Goal: Task Accomplishment & Management: Complete application form

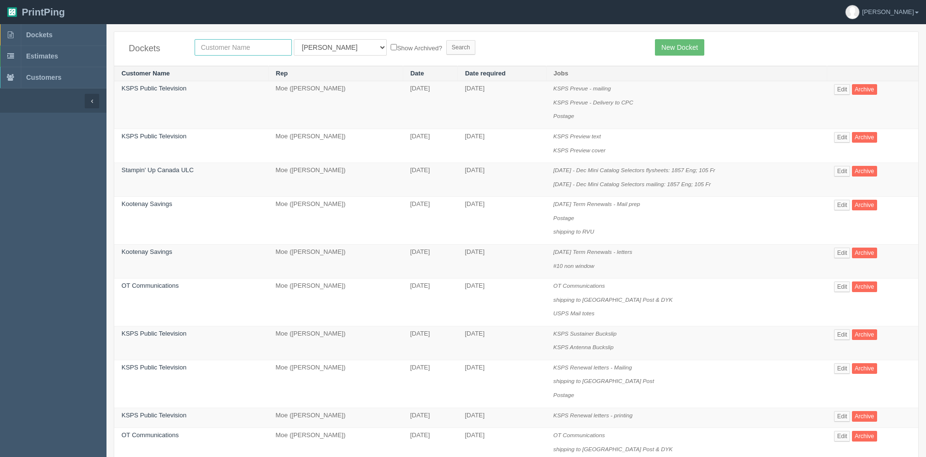
click at [223, 44] on input "text" at bounding box center [243, 47] width 97 height 16
type input "ksps"
click at [446, 46] on input "Search" at bounding box center [460, 47] width 29 height 15
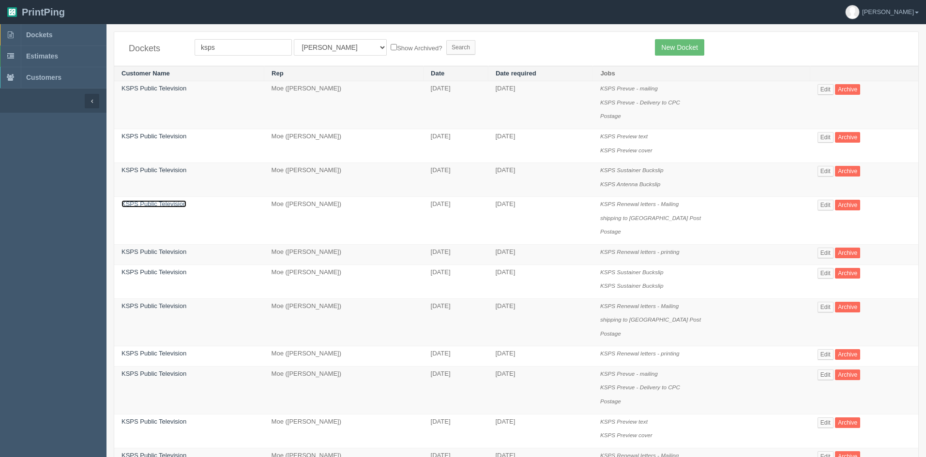
click at [168, 207] on link "KSPS Public Television" at bounding box center [153, 203] width 65 height 7
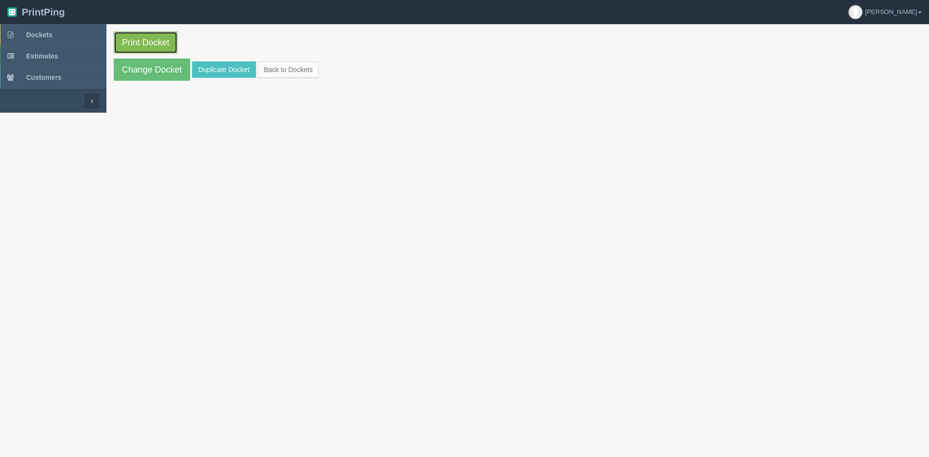
click at [157, 40] on link "Print Docket" at bounding box center [146, 42] width 64 height 22
drag, startPoint x: 232, startPoint y: 72, endPoint x: 299, endPoint y: 85, distance: 68.0
click at [233, 72] on link "Duplicate Docket" at bounding box center [224, 69] width 64 height 16
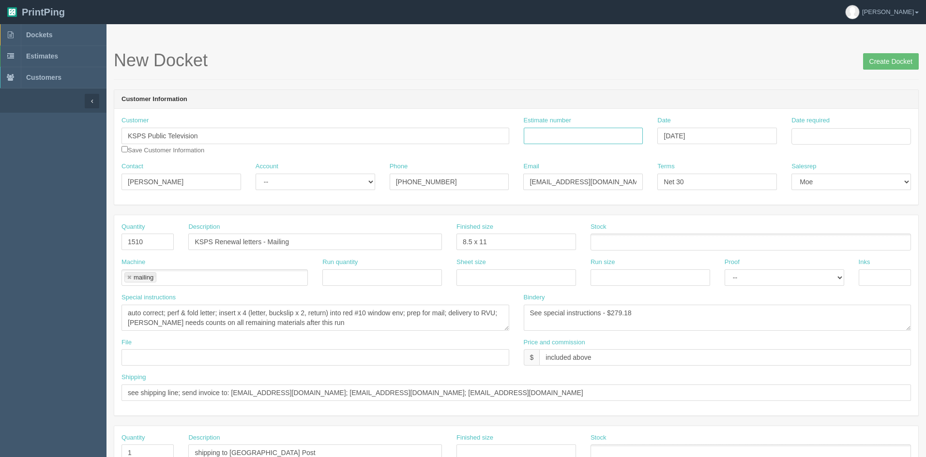
click at [615, 135] on input "Estimate number" at bounding box center [584, 136] width 120 height 16
type input "84993"
click at [840, 132] on input "Date required" at bounding box center [851, 136] width 120 height 16
click at [870, 213] on td "15" at bounding box center [865, 215] width 12 height 14
type input "August 15, 2025"
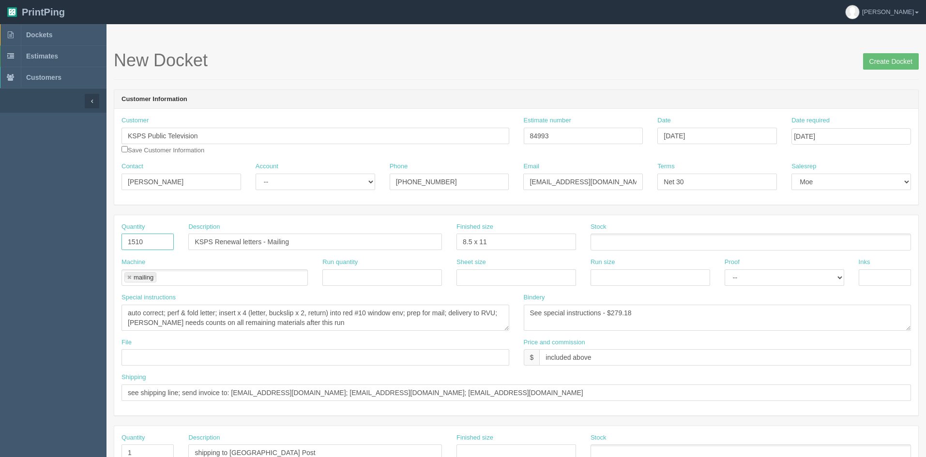
drag, startPoint x: 148, startPoint y: 243, endPoint x: 66, endPoint y: 226, distance: 84.0
click at [66, 226] on section "Dockets Estimates Customers" at bounding box center [463, 451] width 926 height 855
type input "1297"
click at [45, 38] on span "Dockets" at bounding box center [39, 35] width 26 height 8
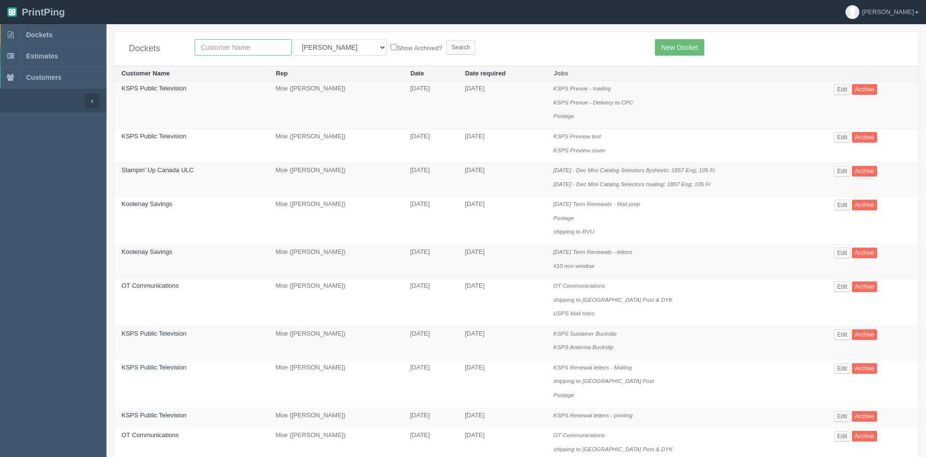
click at [227, 45] on input "text" at bounding box center [243, 47] width 97 height 16
type input "ksps"
click at [446, 40] on input "Search" at bounding box center [460, 47] width 29 height 15
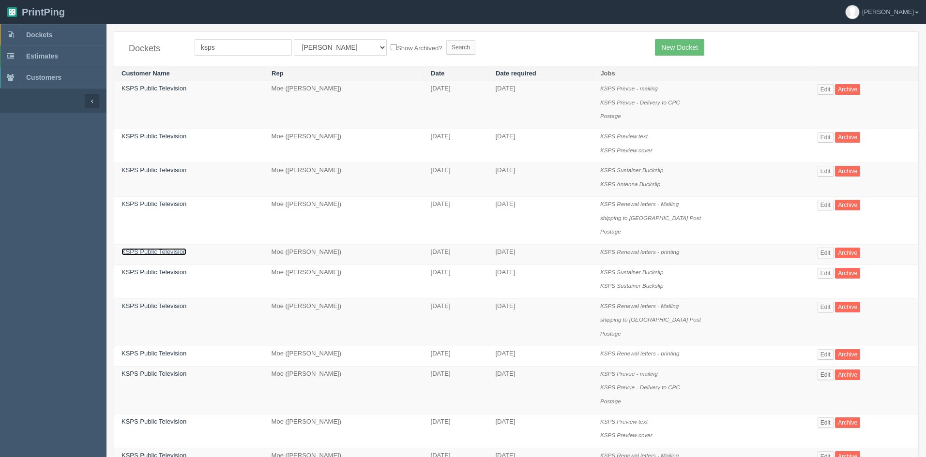
click at [177, 251] on link "KSPS Public Television" at bounding box center [153, 251] width 65 height 7
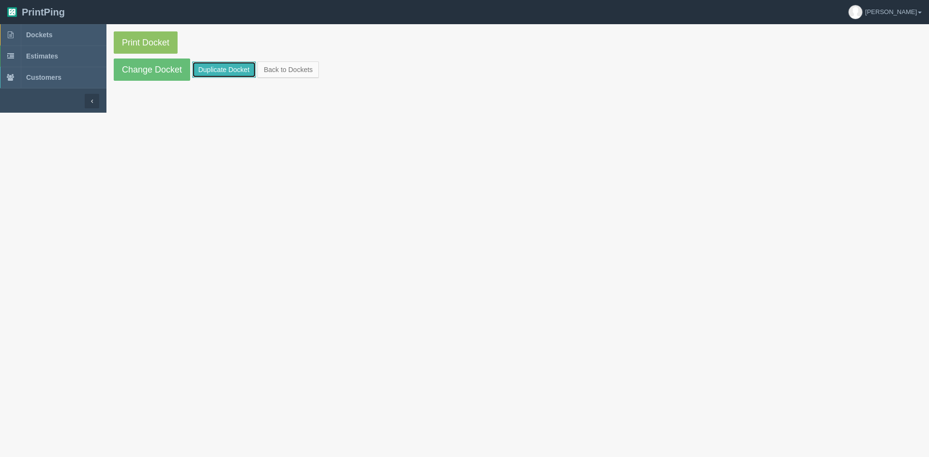
click at [217, 69] on link "Duplicate Docket" at bounding box center [224, 69] width 64 height 16
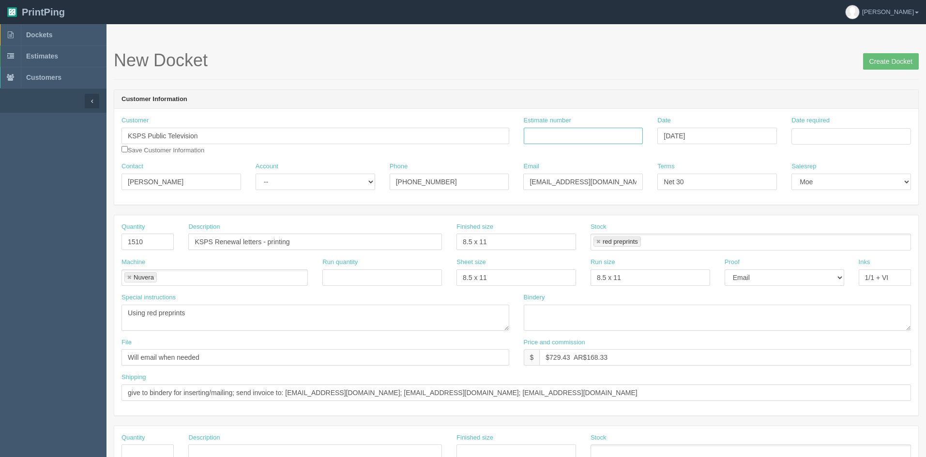
click at [551, 138] on input "Estimate number" at bounding box center [584, 136] width 120 height 16
type input "84993"
click at [809, 137] on input "Date required" at bounding box center [851, 136] width 120 height 16
click at [871, 218] on td "15" at bounding box center [865, 215] width 12 height 14
type input "[DATE]"
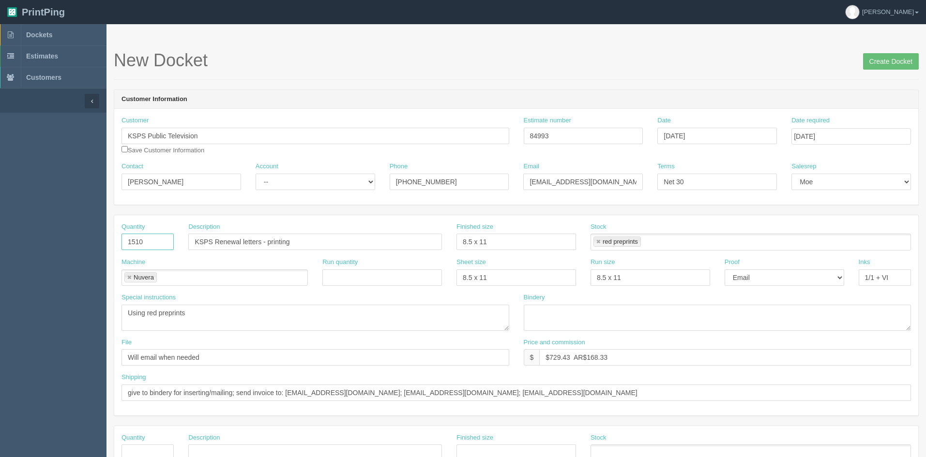
drag, startPoint x: 157, startPoint y: 241, endPoint x: 71, endPoint y: 236, distance: 86.3
click at [71, 236] on section "Dockets Estimates Customers" at bounding box center [463, 451] width 926 height 855
type input "1297"
click at [596, 243] on link at bounding box center [598, 242] width 6 height 6
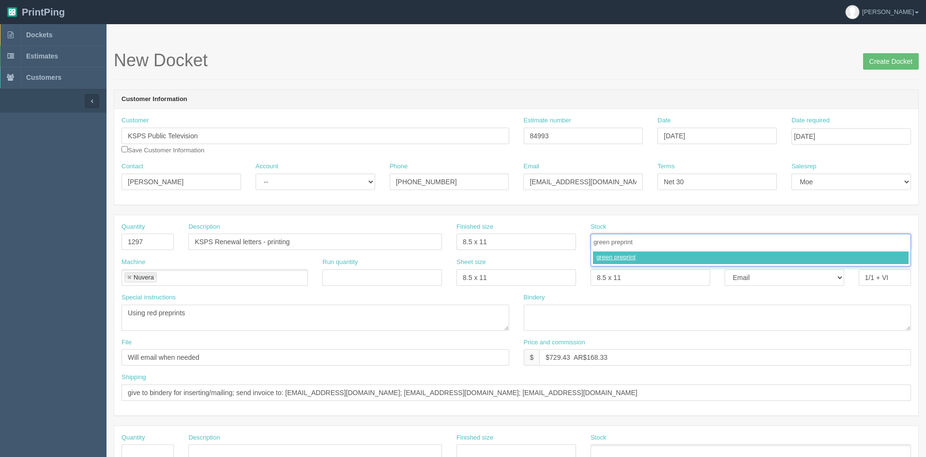
type input "green preprints"
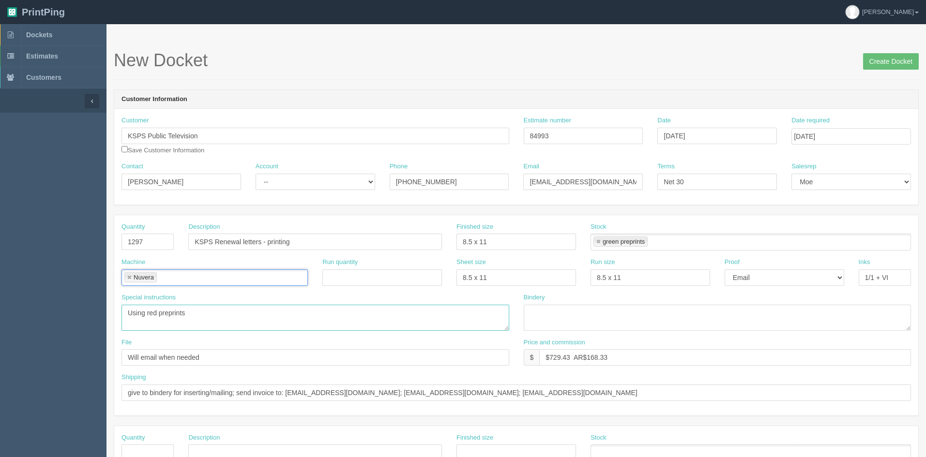
click at [150, 311] on textarea "Using red preprints" at bounding box center [315, 318] width 388 height 26
type textarea "Using green preprints"
drag, startPoint x: 572, startPoint y: 357, endPoint x: 549, endPoint y: 358, distance: 23.2
click at [549, 358] on input "$729.43 AR$168.33" at bounding box center [725, 357] width 372 height 16
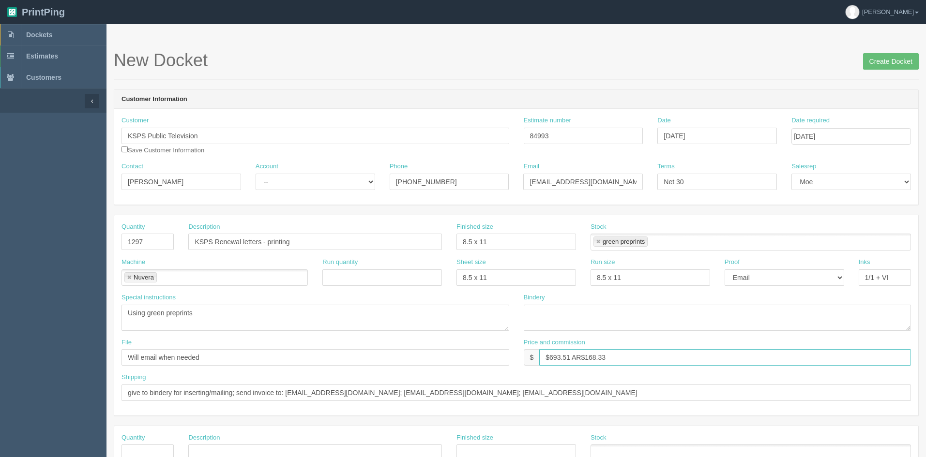
drag, startPoint x: 592, startPoint y: 355, endPoint x: 614, endPoint y: 353, distance: 22.3
click at [614, 353] on input "$693.51 AR$168.33" at bounding box center [725, 357] width 372 height 16
type input "$693.51 AR$160.04"
click at [889, 58] on input "Create Docket" at bounding box center [891, 61] width 56 height 16
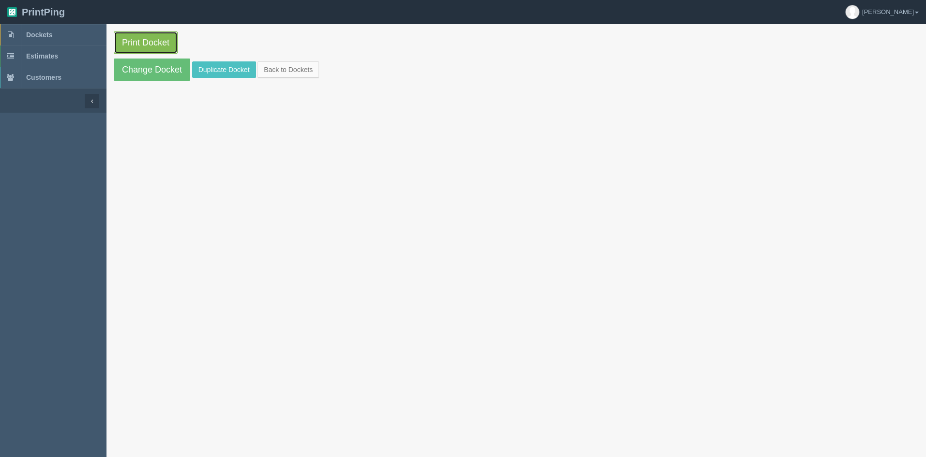
click at [168, 43] on link "Print Docket" at bounding box center [146, 42] width 64 height 22
click at [290, 68] on link "Back to Dockets" at bounding box center [287, 69] width 61 height 16
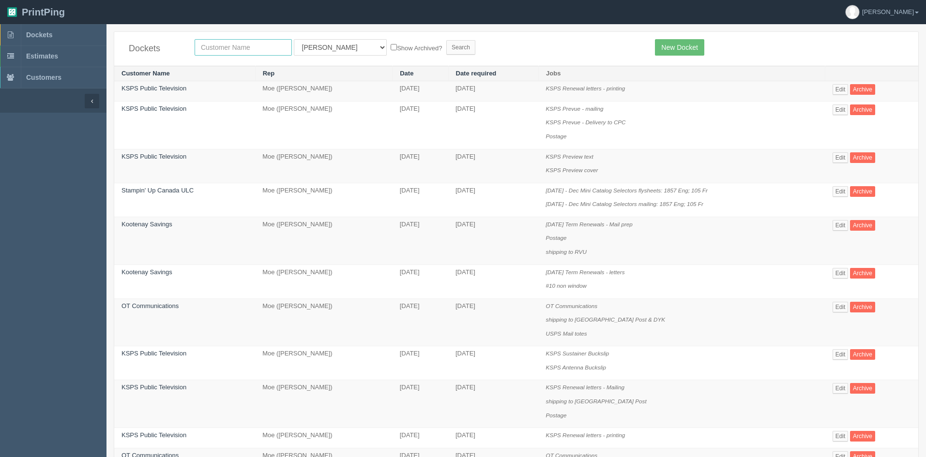
click at [238, 48] on input "text" at bounding box center [243, 47] width 97 height 16
type input "ksps"
click at [446, 48] on input "Search" at bounding box center [460, 47] width 29 height 15
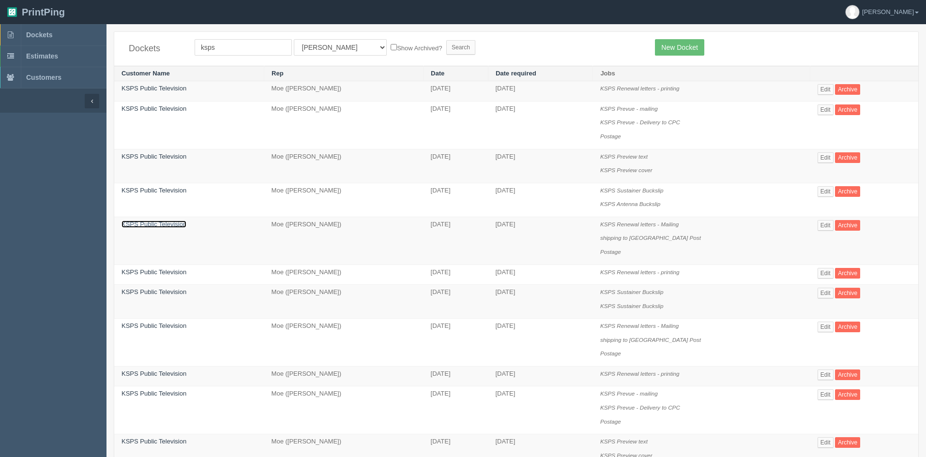
click at [161, 226] on link "KSPS Public Television" at bounding box center [153, 224] width 65 height 7
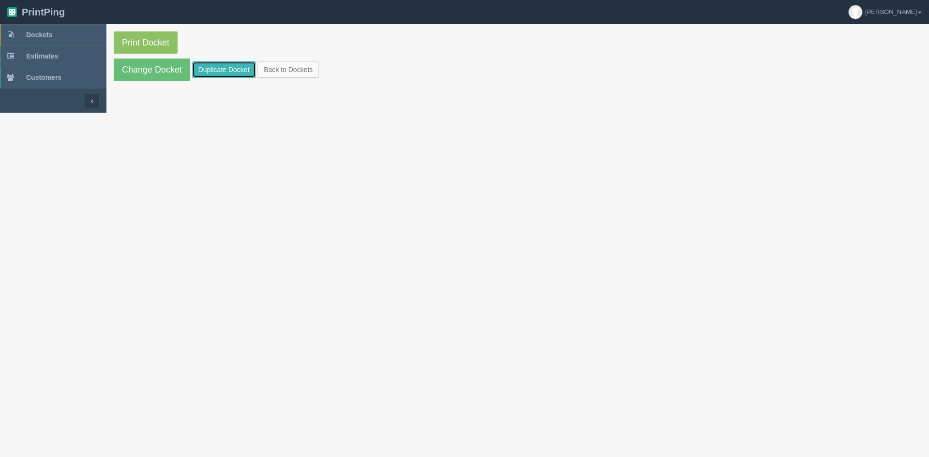
click at [221, 67] on link "Duplicate Docket" at bounding box center [224, 69] width 64 height 16
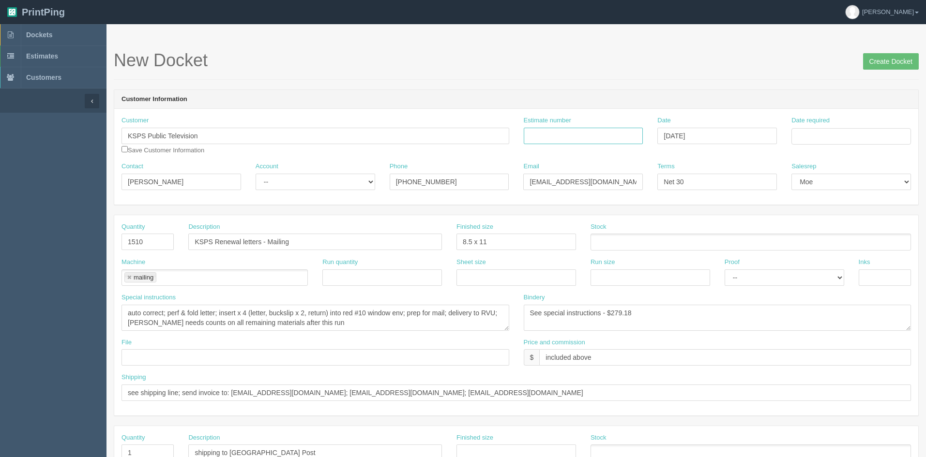
click at [617, 137] on input "Estimate number" at bounding box center [584, 136] width 120 height 16
type input "84993"
click at [863, 144] on input "Date required" at bounding box center [851, 136] width 120 height 16
click at [869, 217] on td "15" at bounding box center [865, 215] width 12 height 14
type input "[DATE]"
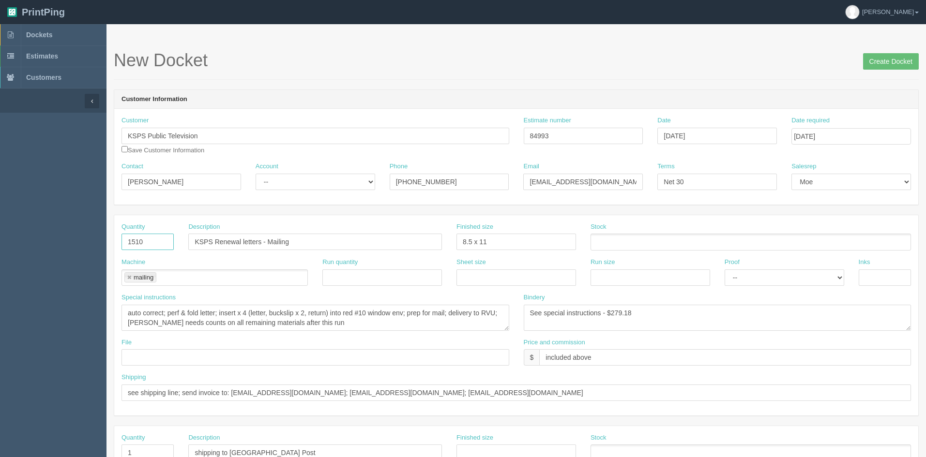
drag, startPoint x: 152, startPoint y: 243, endPoint x: 52, endPoint y: 227, distance: 101.0
click at [53, 227] on section "Dockets Estimates Customers" at bounding box center [463, 451] width 926 height 855
type input "1297"
click at [358, 313] on textarea "auto correct; perf & fold letter; insert x 4 (letter, buckslip x 2, return) int…" at bounding box center [315, 318] width 388 height 26
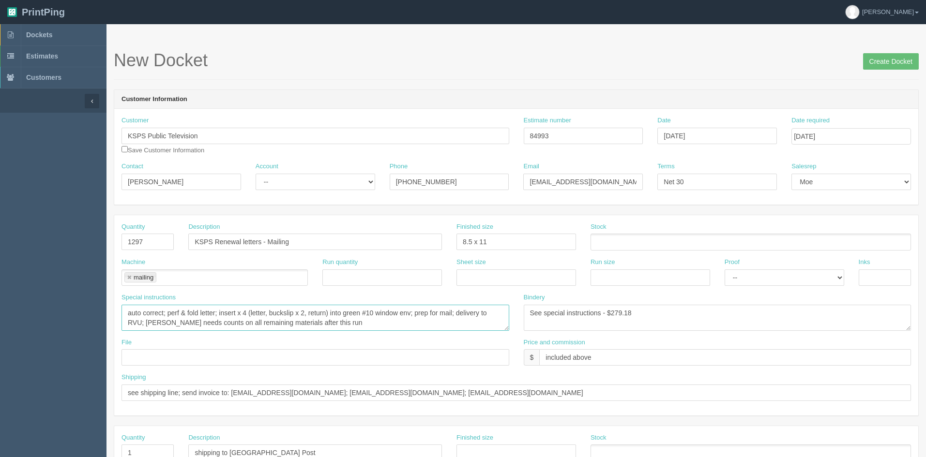
type textarea "auto correct; perf & fold letter; insert x 4 (letter, buckslip x 2, return) int…"
drag, startPoint x: 636, startPoint y: 309, endPoint x: 614, endPoint y: 312, distance: 21.9
click at [614, 312] on textarea "See special instructions - $279.18" at bounding box center [718, 318] width 388 height 26
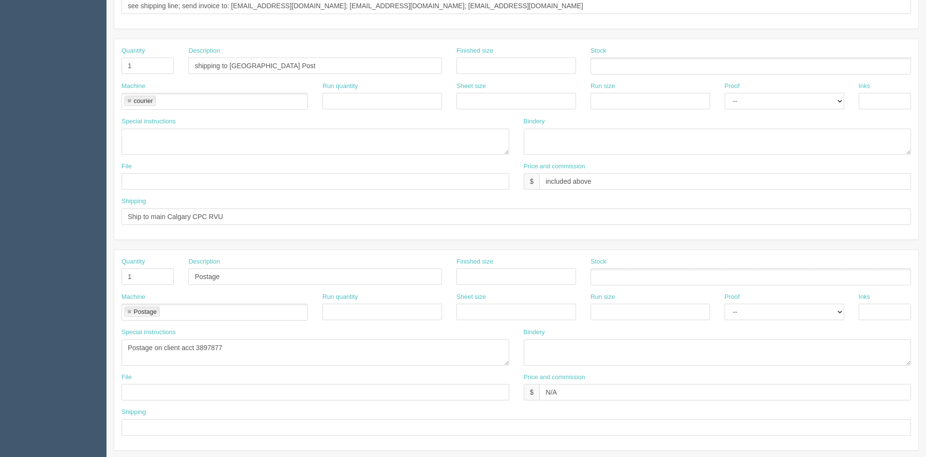
scroll to position [421, 0]
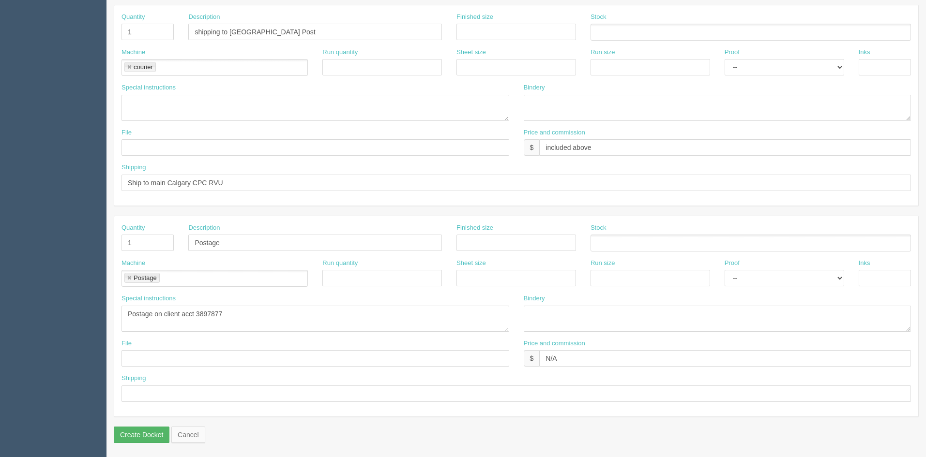
type textarea "See special instructions - $267.76"
drag, startPoint x: 136, startPoint y: 438, endPoint x: 509, endPoint y: 381, distance: 377.9
click at [136, 438] on input "Create Docket" at bounding box center [142, 435] width 56 height 16
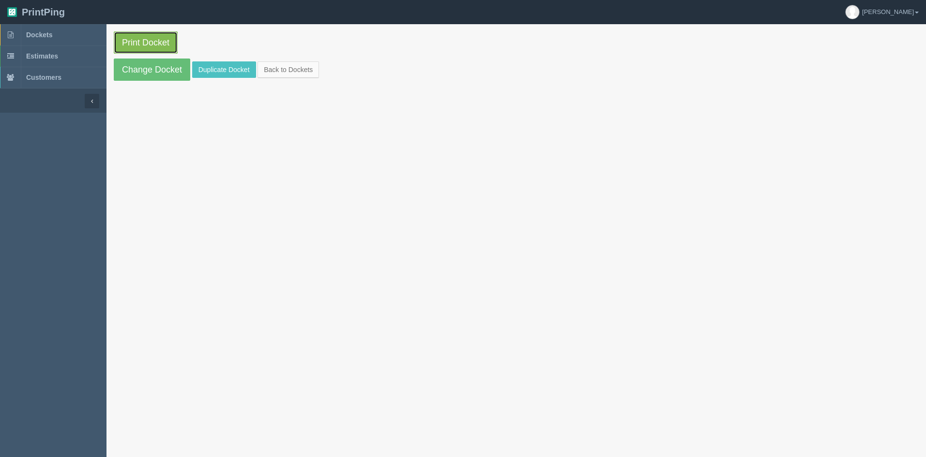
click at [161, 45] on link "Print Docket" at bounding box center [146, 42] width 64 height 22
click at [297, 74] on link "Back to Dockets" at bounding box center [287, 69] width 61 height 16
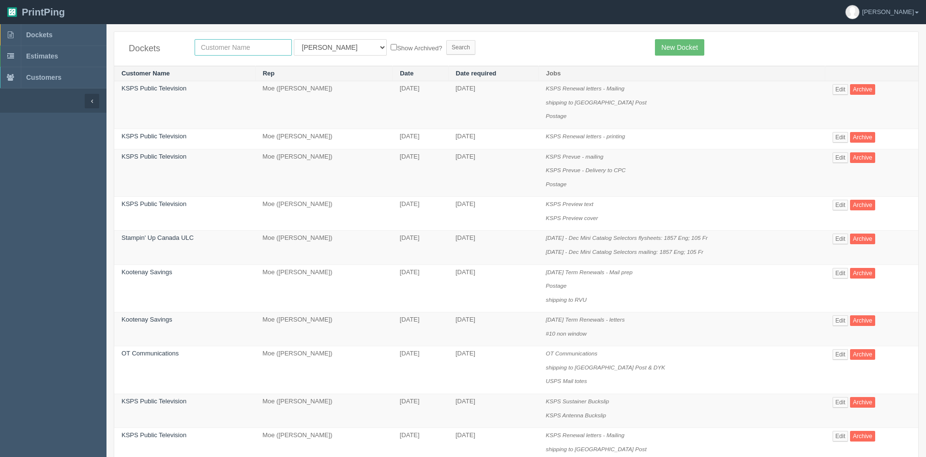
click at [236, 47] on input "text" at bounding box center [243, 47] width 97 height 16
type input "ksps"
click at [446, 42] on input "Search" at bounding box center [460, 47] width 29 height 15
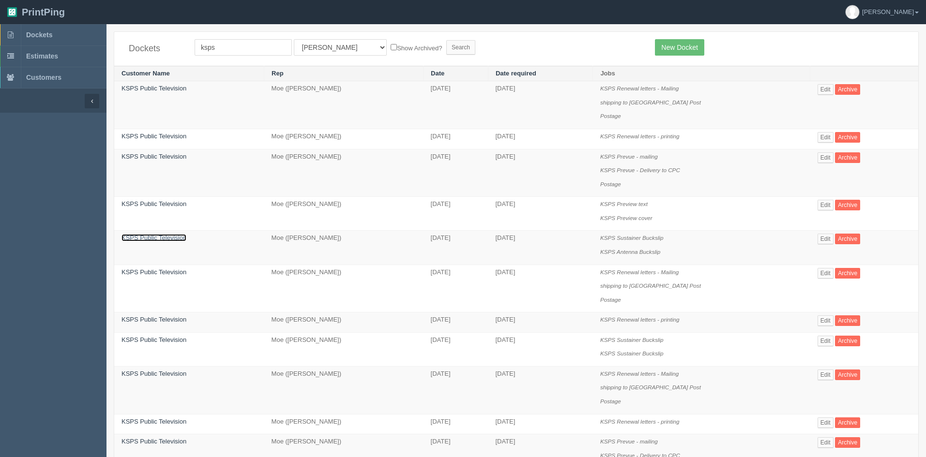
drag, startPoint x: 144, startPoint y: 240, endPoint x: 318, endPoint y: 245, distance: 174.8
click at [145, 240] on link "KSPS Public Television" at bounding box center [153, 237] width 65 height 7
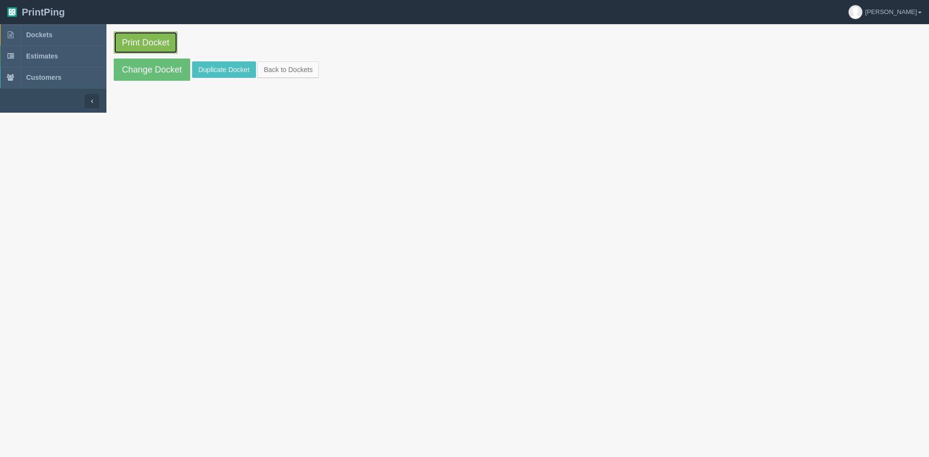
click at [154, 44] on link "Print Docket" at bounding box center [146, 42] width 64 height 22
click at [290, 69] on link "Back to Dockets" at bounding box center [287, 69] width 61 height 16
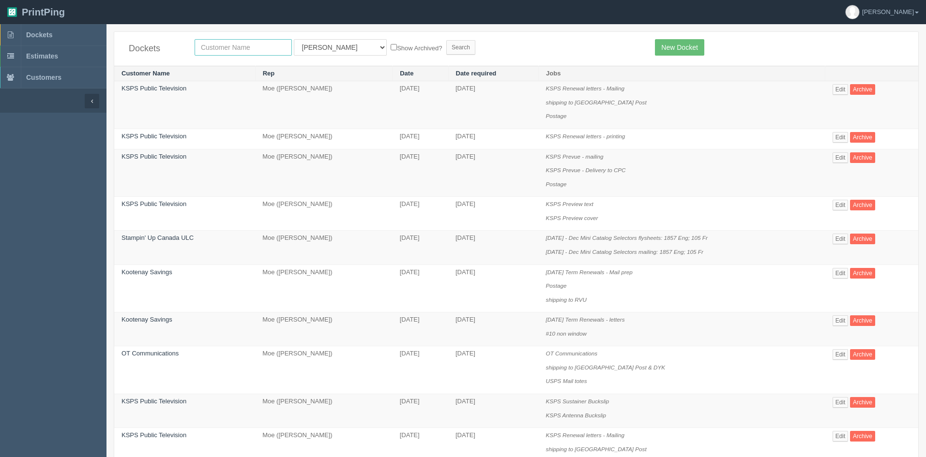
click at [248, 49] on input "text" at bounding box center [243, 47] width 97 height 16
type input "c"
type input "ksps"
click at [446, 45] on input "Search" at bounding box center [460, 47] width 29 height 15
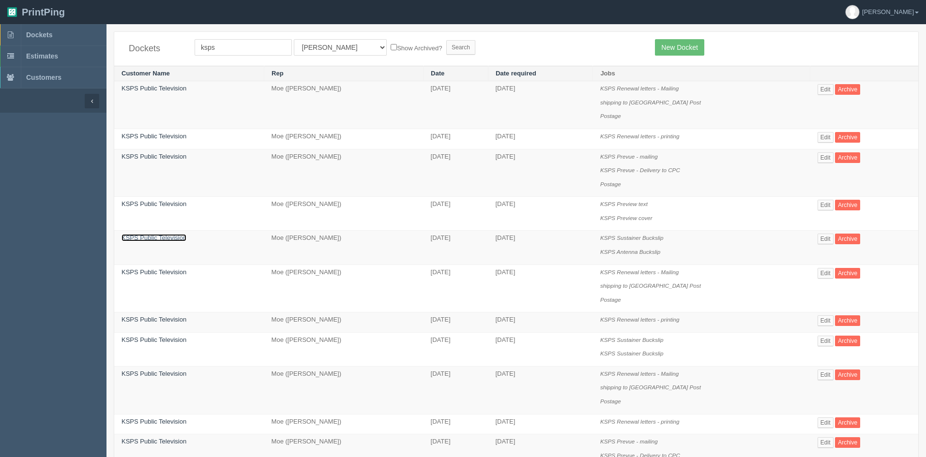
drag, startPoint x: 153, startPoint y: 239, endPoint x: 174, endPoint y: 241, distance: 20.9
click at [154, 239] on link "KSPS Public Television" at bounding box center [153, 237] width 65 height 7
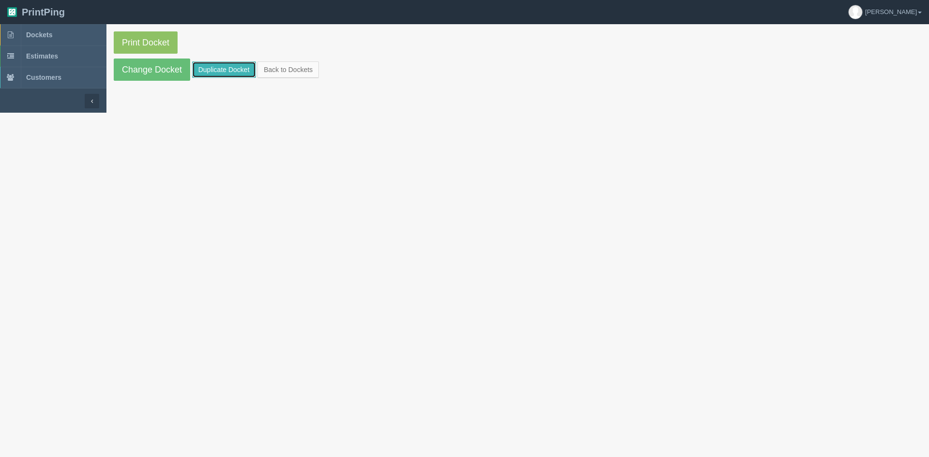
click at [237, 73] on link "Duplicate Docket" at bounding box center [224, 69] width 64 height 16
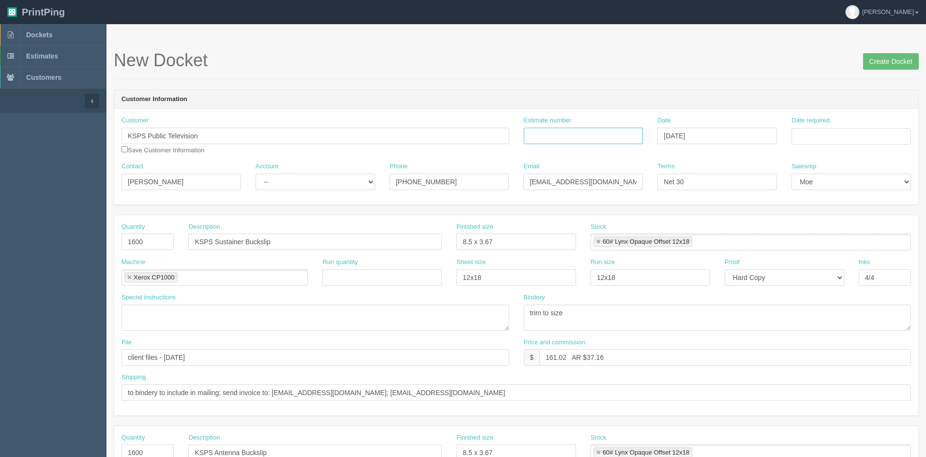
click at [603, 136] on input "Estimate number" at bounding box center [584, 136] width 120 height 16
type input "91438"
click at [840, 137] on input "Date required" at bounding box center [851, 136] width 120 height 16
click at [865, 214] on td "15" at bounding box center [865, 215] width 12 height 14
type input "[DATE]"
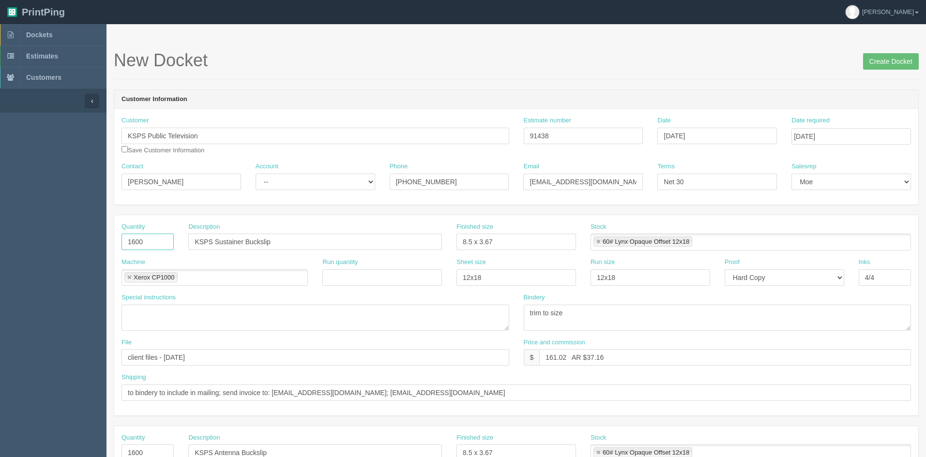
drag, startPoint x: 160, startPoint y: 242, endPoint x: 61, endPoint y: 235, distance: 99.0
click at [63, 234] on section "Dockets Estimates Customers" at bounding box center [463, 451] width 926 height 855
type input "1350"
drag, startPoint x: 566, startPoint y: 358, endPoint x: 527, endPoint y: 357, distance: 39.7
click at [527, 357] on div "$ 161.02 AR $37.16" at bounding box center [718, 357] width 388 height 16
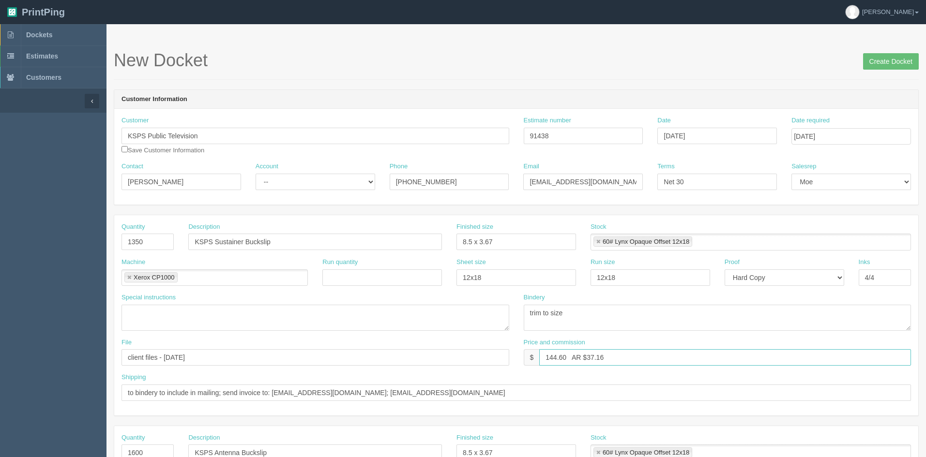
drag, startPoint x: 590, startPoint y: 357, endPoint x: 634, endPoint y: 356, distance: 43.6
click at [634, 356] on input "144.60 AR $37.16" at bounding box center [725, 357] width 372 height 16
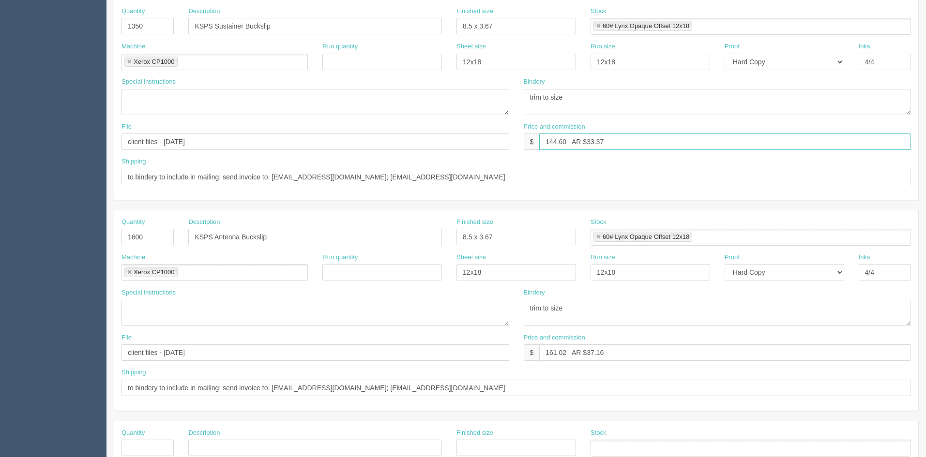
scroll to position [242, 0]
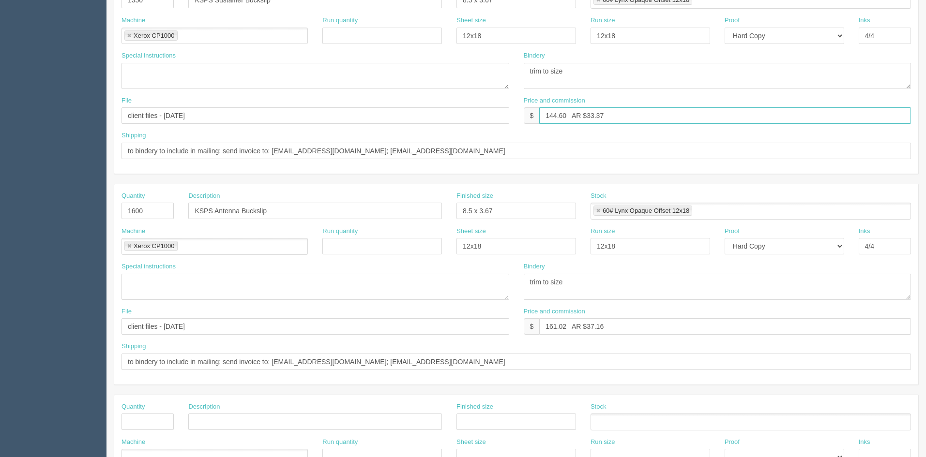
type input "144.60 AR $33.37"
drag, startPoint x: 153, startPoint y: 211, endPoint x: 82, endPoint y: 201, distance: 71.4
click at [83, 201] on section "Dockets Estimates Customers" at bounding box center [463, 209] width 926 height 855
type input "1350"
drag, startPoint x: 621, startPoint y: 112, endPoint x: 532, endPoint y: 106, distance: 89.8
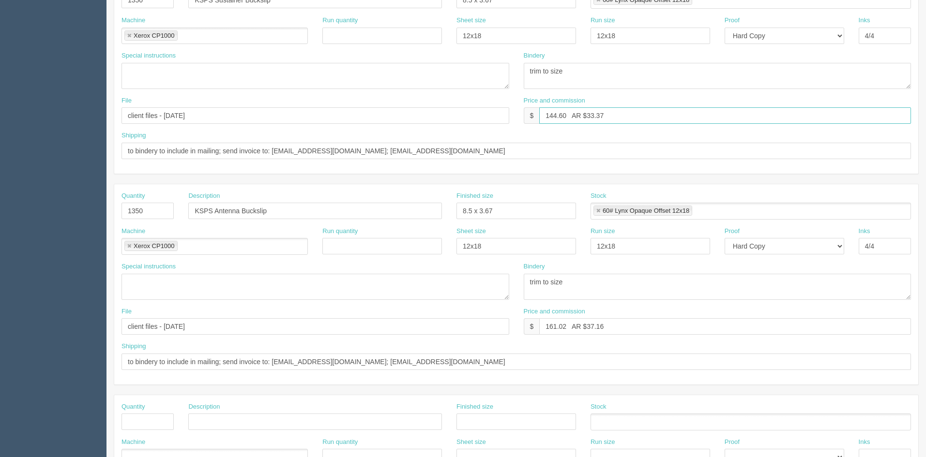
click at [532, 106] on div "Price and commission $ 144.60 AR $33.37" at bounding box center [718, 110] width 388 height 28
drag, startPoint x: 618, startPoint y: 327, endPoint x: 547, endPoint y: 325, distance: 70.7
click at [547, 325] on input "161.02 AR $37.16" at bounding box center [725, 326] width 372 height 16
paste input "44.60 AR $33.37"
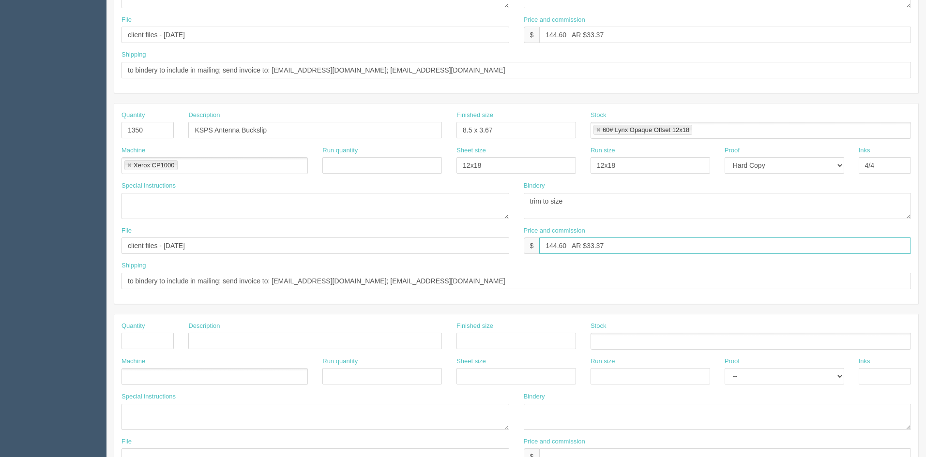
scroll to position [421, 0]
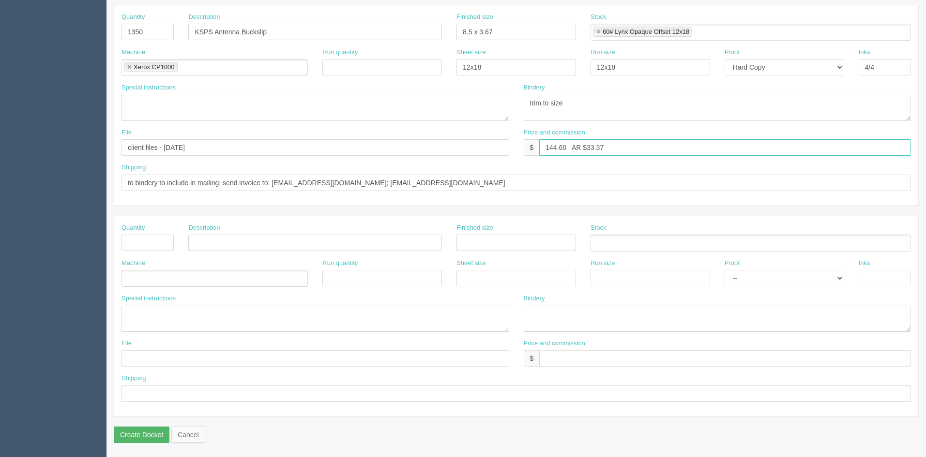
type input "144.60 AR $33.37"
click at [141, 434] on input "Create Docket" at bounding box center [142, 435] width 56 height 16
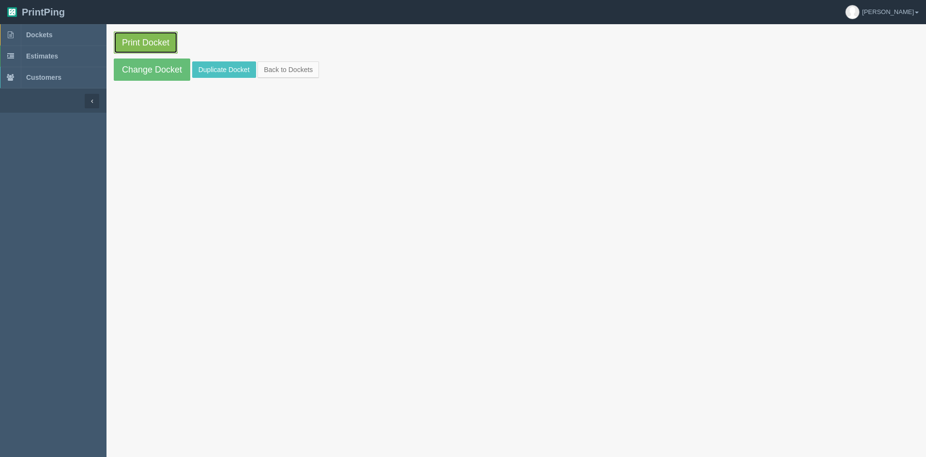
click at [158, 42] on link "Print Docket" at bounding box center [146, 42] width 64 height 22
